Goal: Task Accomplishment & Management: Use online tool/utility

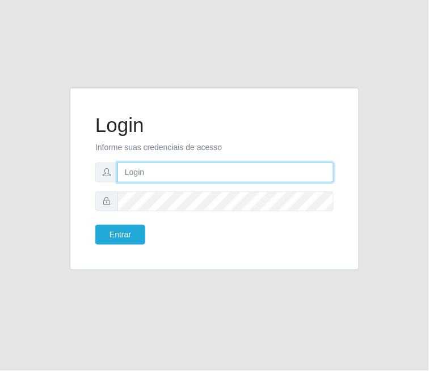
click at [176, 172] on input "text" at bounding box center [225, 173] width 216 height 20
type input "[EMAIL_ADDRESS][DOMAIN_NAME]"
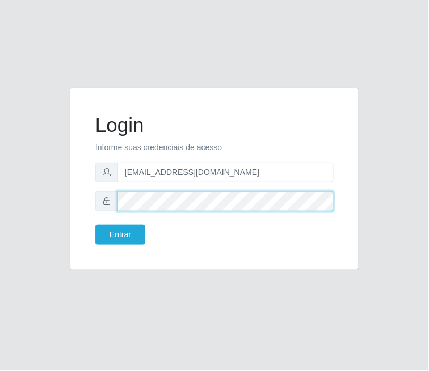
click at [95, 225] on button "Entrar" at bounding box center [120, 235] width 50 height 20
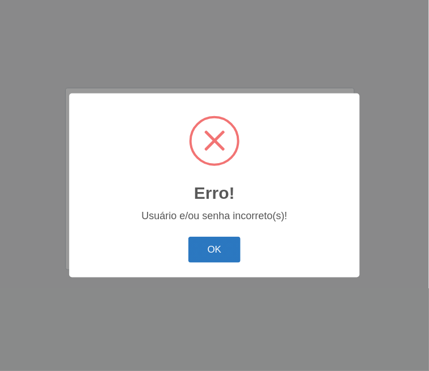
click at [217, 250] on button "OK" at bounding box center [214, 250] width 53 height 27
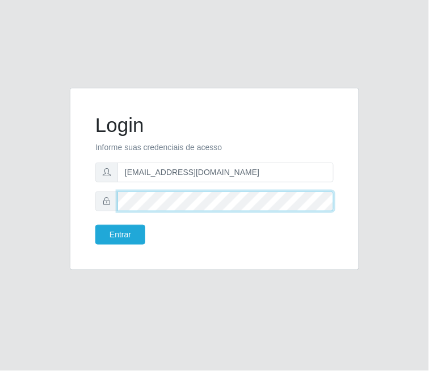
click at [95, 225] on button "Entrar" at bounding box center [120, 235] width 50 height 20
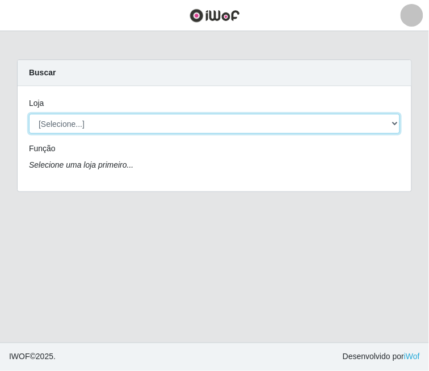
click at [155, 122] on select "[Selecione...] Queiroz Atacadão - [GEOGRAPHIC_DATA]" at bounding box center [214, 124] width 371 height 20
select select "464"
click at [29, 114] on select "[Selecione...] Queiroz Atacadão - [GEOGRAPHIC_DATA]" at bounding box center [214, 124] width 371 height 20
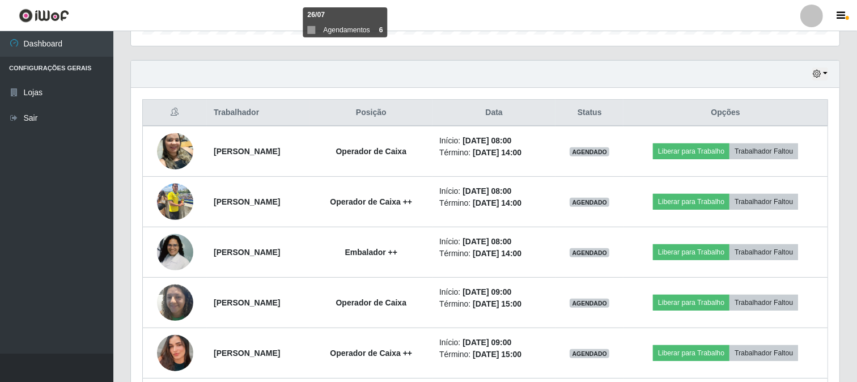
scroll to position [378, 0]
